Goal: Transaction & Acquisition: Purchase product/service

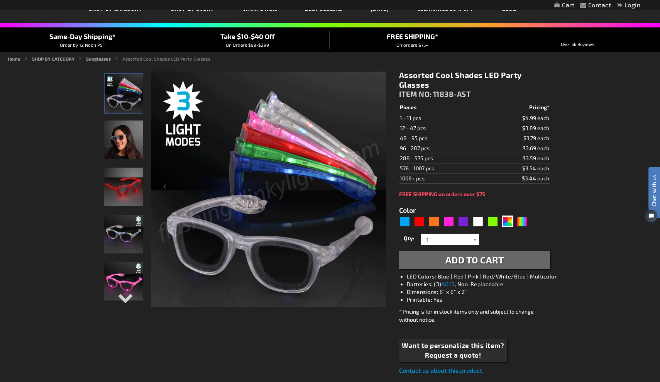
scroll to position [53, 0]
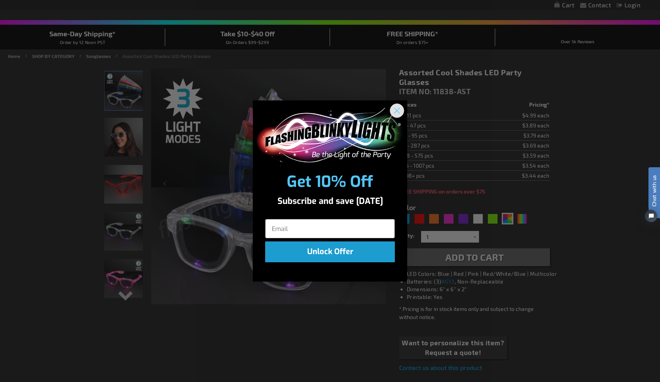
click at [398, 109] on icon "Close dialog" at bounding box center [396, 110] width 5 height 5
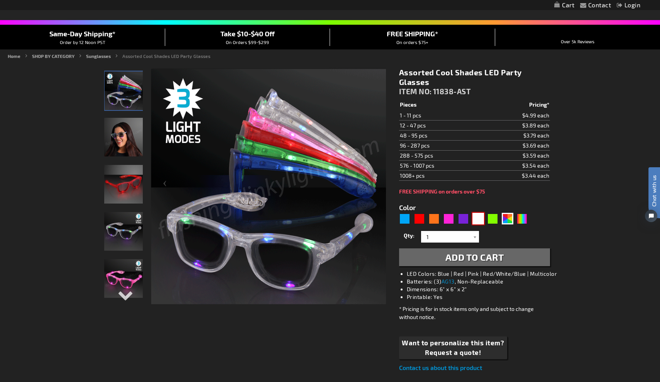
click at [475, 220] on div "White" at bounding box center [478, 219] width 12 height 12
type input "5646"
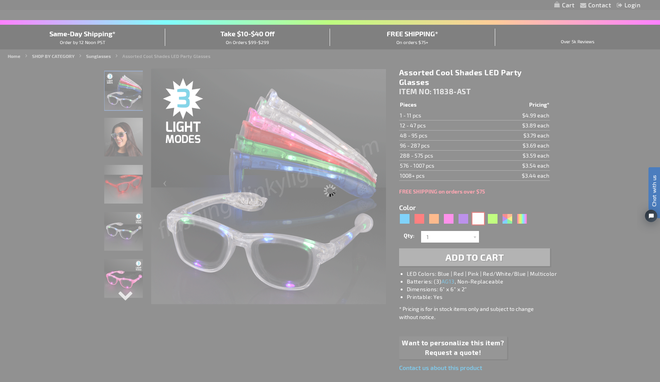
type input "11838-WT"
type input "Customize - White LED Cool Shades Party Glasses - ITEM NO: 11838-WT"
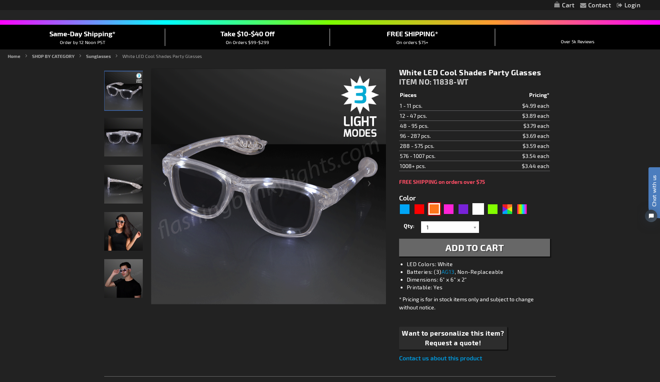
click at [433, 211] on div "Orange" at bounding box center [434, 209] width 12 height 12
type input "5637"
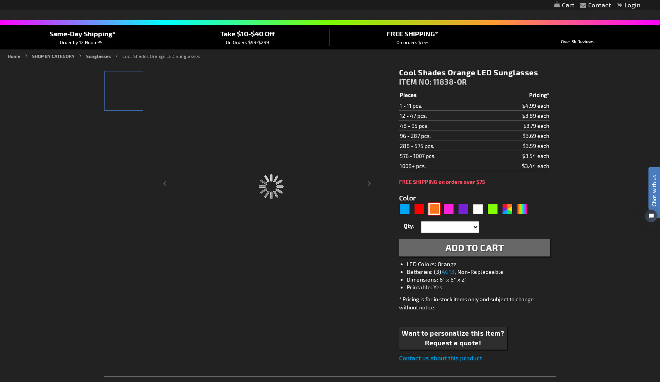
type input "11838-OR"
type input "Customize - Cool Shades Orange LED Sunglasses - ITEM NO: 11838-OR"
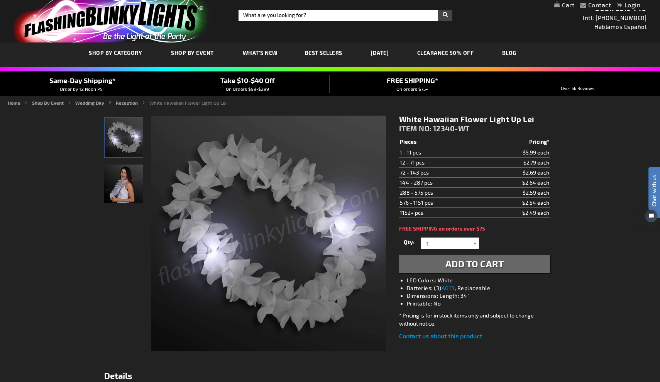
scroll to position [7, 0]
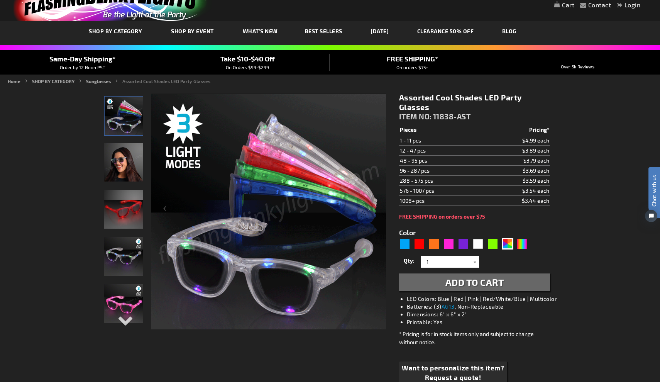
click at [125, 123] on img "Light Up Assorted Colors LED Party Shades" at bounding box center [124, 115] width 39 height 39
click at [122, 173] on img "Female wearing Light Up Assorted Colors LED Party Shades" at bounding box center [123, 162] width 39 height 39
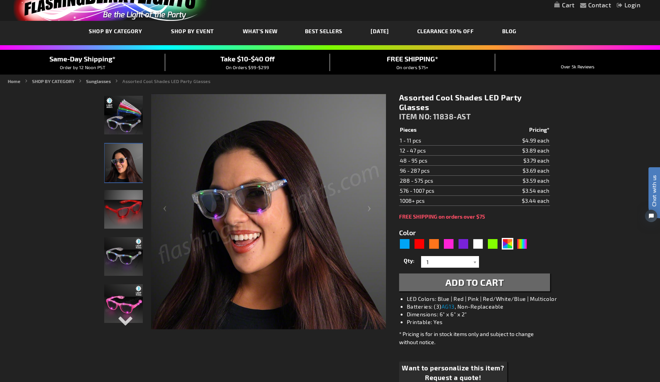
click at [126, 222] on img "Light Up Red LED Party Shades" at bounding box center [123, 209] width 39 height 39
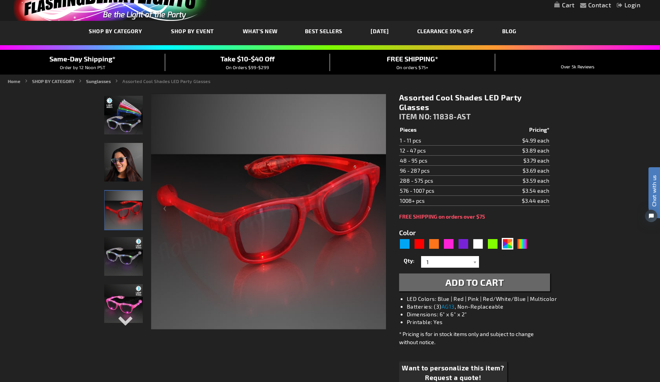
click at [126, 258] on img "Light Up Multicolor LED Party Shades" at bounding box center [123, 256] width 39 height 39
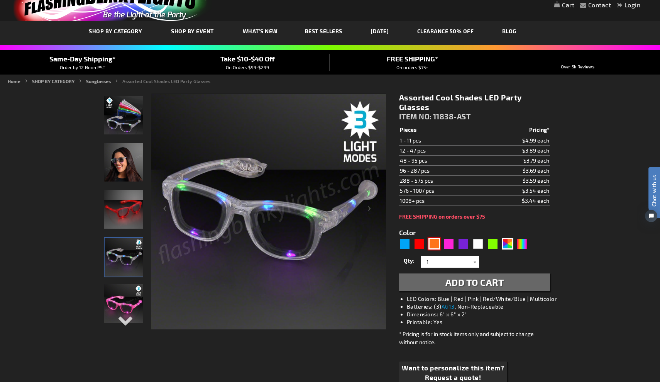
click at [435, 245] on div "Orange" at bounding box center [434, 244] width 12 height 12
type input "5637"
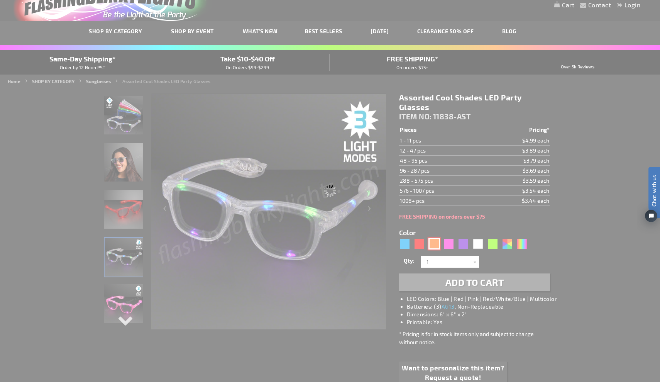
type input "11838-OR"
type input "Customize - Cool Shades Orange LED Sunglasses - ITEM NO: 11838-OR"
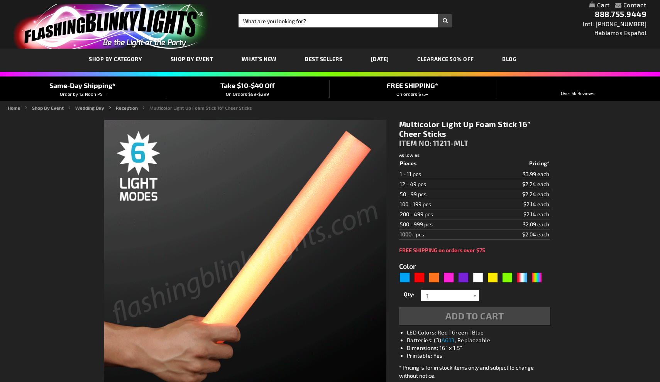
type input "5659"
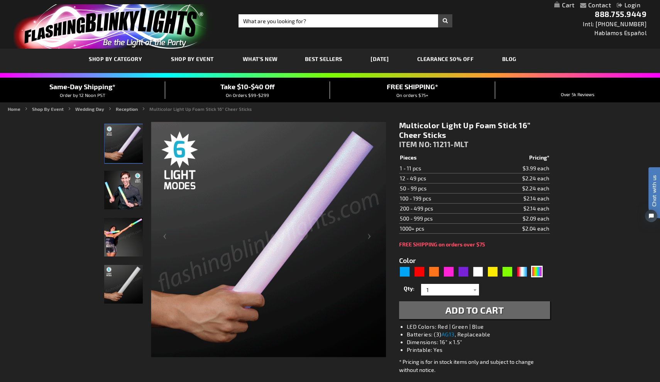
click at [128, 189] on img "Man displaying 16 Inch Multi-Color LED Light Up Foam Stick" at bounding box center [123, 190] width 39 height 39
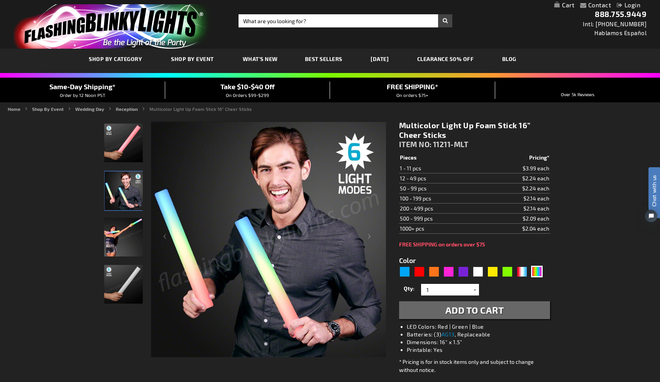
click at [123, 238] on img "Woman displaying 16 Inch Multi-Color LED Light Up Foam Stick" at bounding box center [123, 237] width 39 height 39
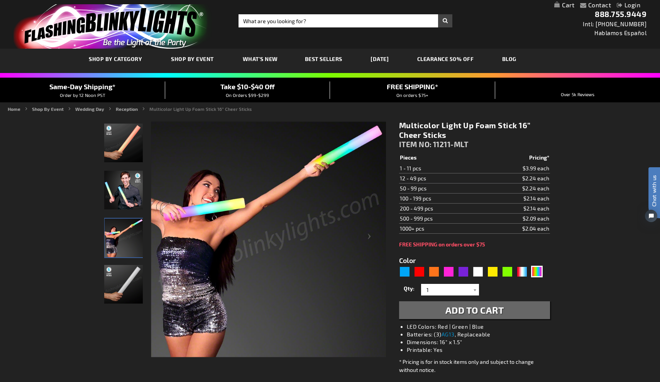
click at [125, 290] on img "16 Inch Multi-Color LED Light Up Foam Stick" at bounding box center [123, 284] width 39 height 39
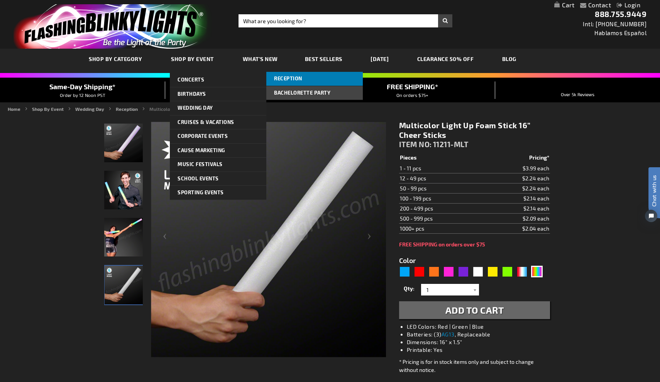
click at [291, 76] on span "Reception" at bounding box center [288, 78] width 28 height 6
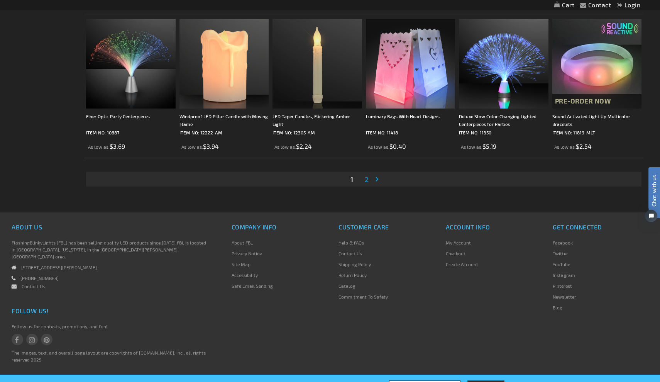
scroll to position [1434, 0]
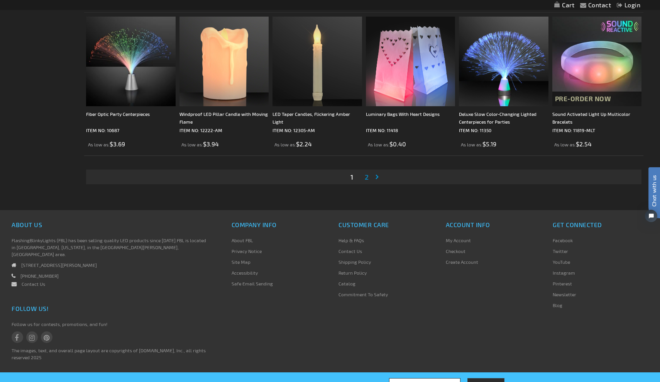
click at [367, 175] on span "2" at bounding box center [367, 177] width 4 height 8
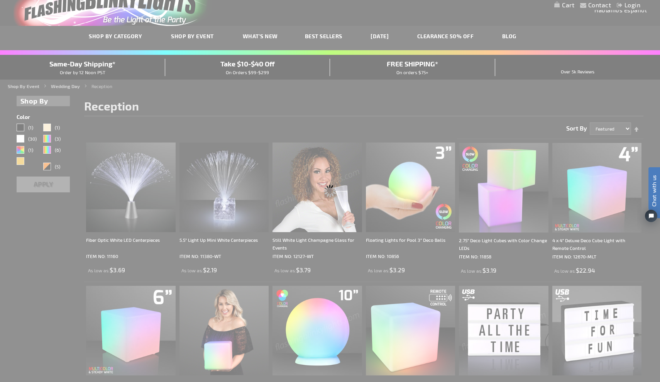
scroll to position [0, 0]
